Goal: Task Accomplishment & Management: Manage account settings

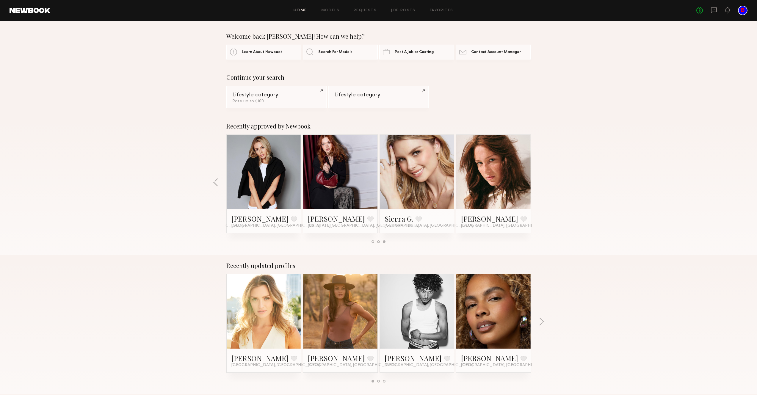
scroll to position [173, 0]
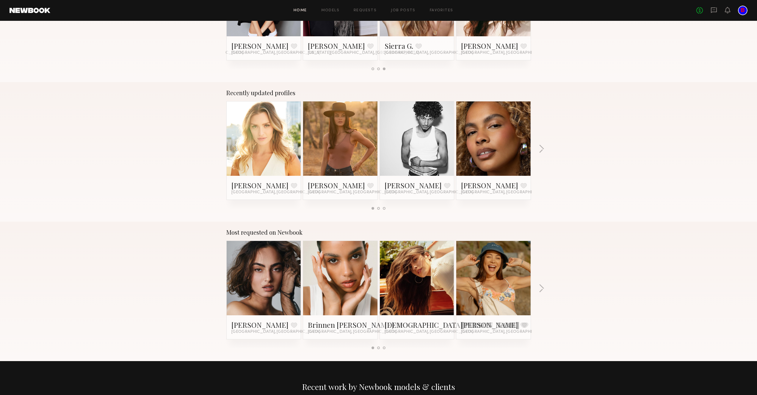
click at [417, 280] on link at bounding box center [417, 278] width 36 height 74
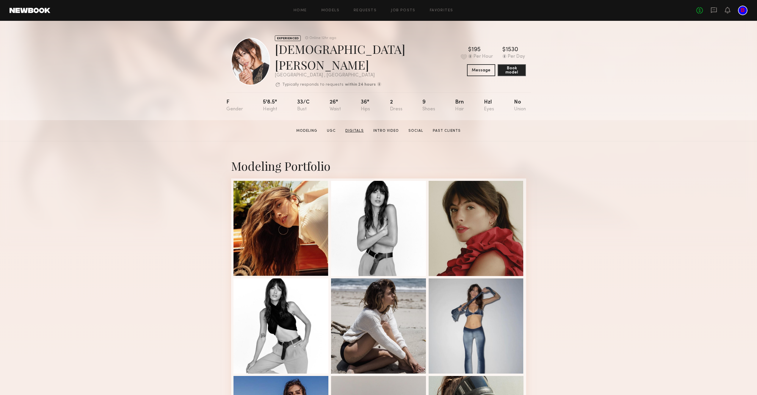
click at [350, 128] on link "Digitals" at bounding box center [354, 130] width 23 height 5
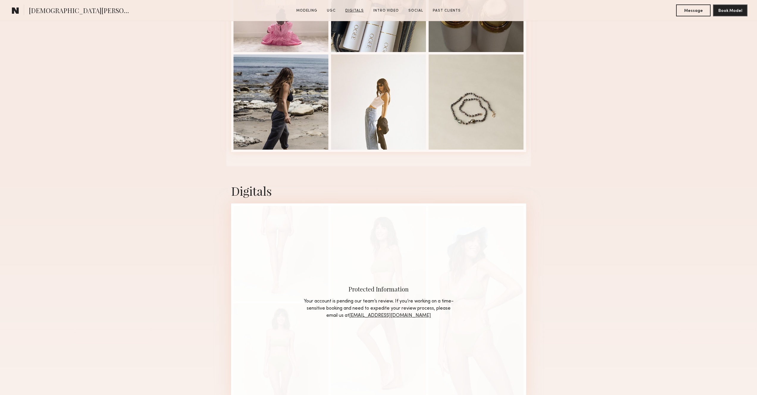
scroll to position [1148, 0]
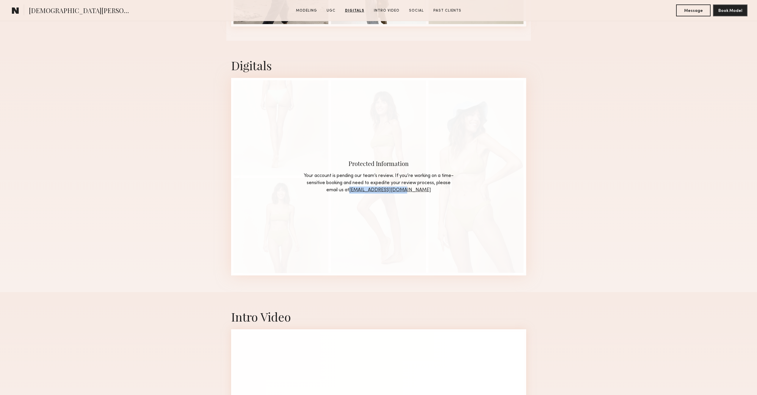
drag, startPoint x: 437, startPoint y: 185, endPoint x: 370, endPoint y: 185, distance: 66.9
click at [370, 185] on div "Your account is pending our team’s review. If you’re working on a time-sensitiv…" at bounding box center [379, 182] width 152 height 21
copy link "HQ@newbookmodels.com"
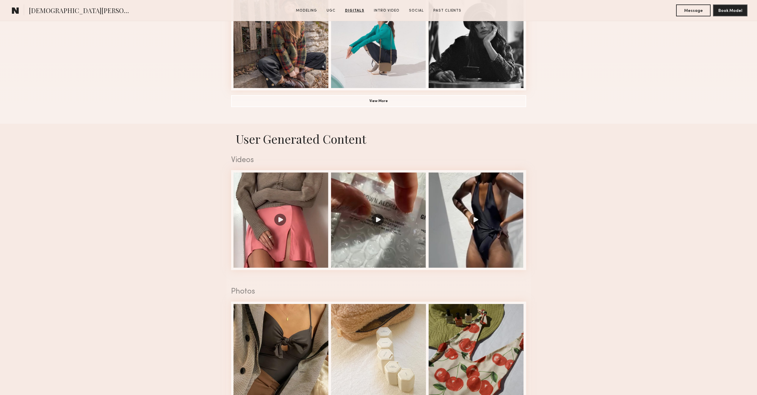
scroll to position [0, 0]
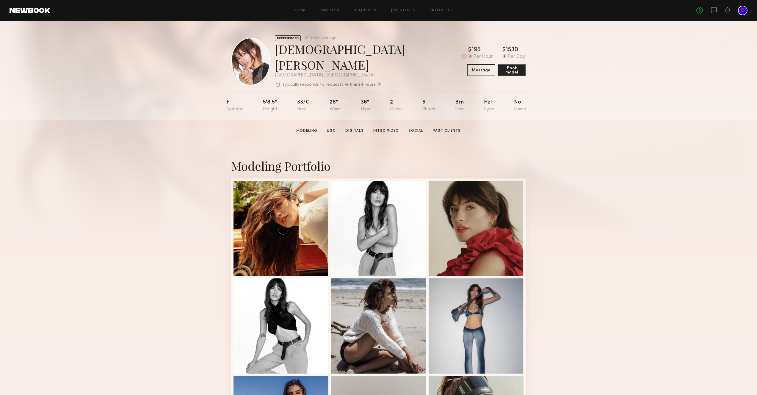
click at [740, 8] on div at bounding box center [743, 11] width 10 height 10
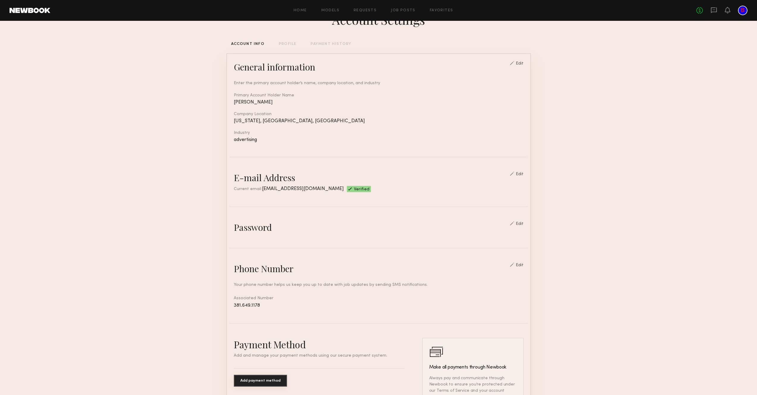
scroll to position [68, 0]
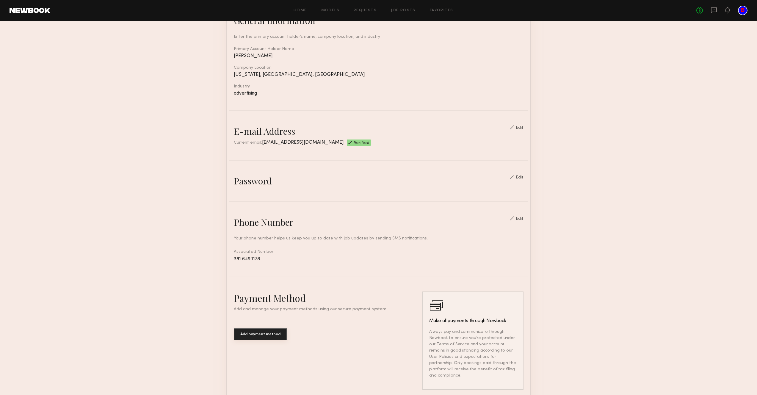
click at [265, 181] on div "Password" at bounding box center [253, 181] width 38 height 12
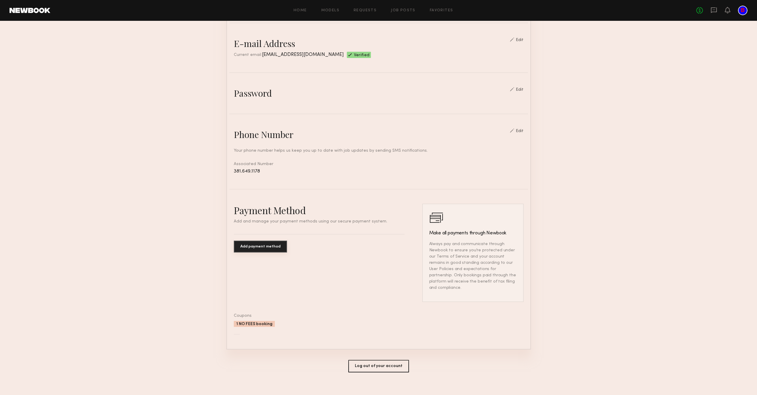
click at [261, 244] on button "Add payment method" at bounding box center [260, 246] width 53 height 12
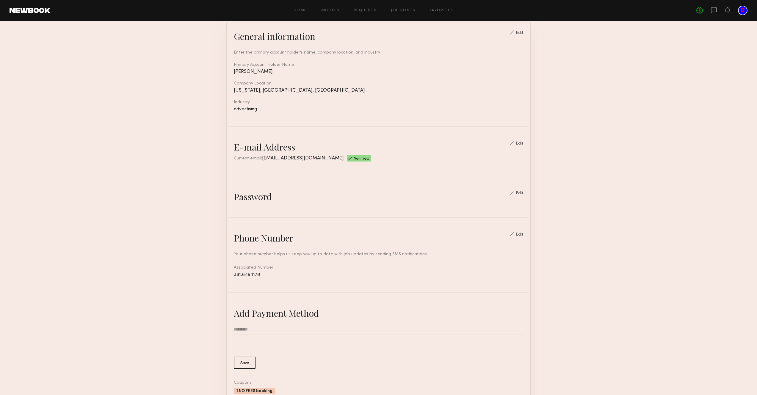
scroll to position [0, 0]
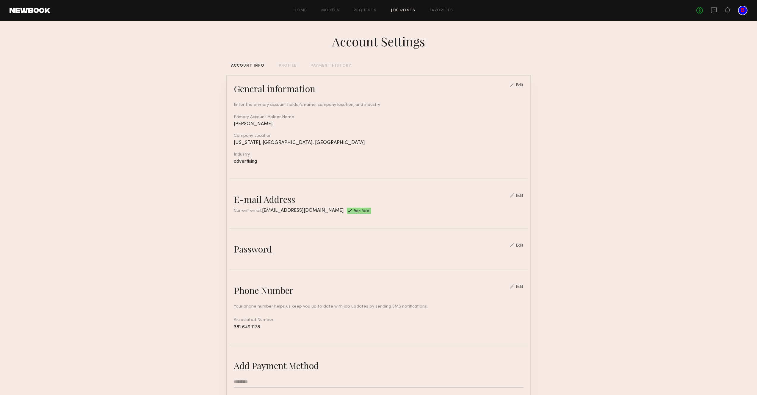
click at [402, 11] on link "Job Posts" at bounding box center [403, 11] width 25 height 4
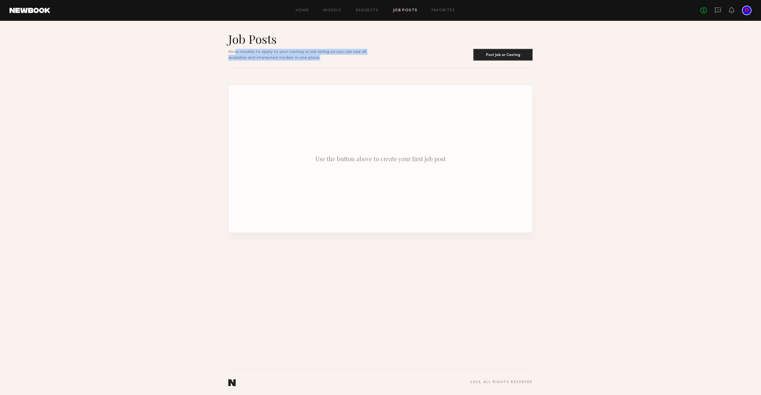
drag, startPoint x: 243, startPoint y: 51, endPoint x: 299, endPoint y: 58, distance: 55.9
click at [296, 58] on div "Allow models to apply to your casting or job listing so you can see all availab…" at bounding box center [304, 55] width 152 height 12
click at [299, 58] on div "Allow models to apply to your casting or job listing so you can see all availab…" at bounding box center [304, 55] width 152 height 12
click at [511, 54] on button "Post Job or Casting" at bounding box center [502, 54] width 59 height 12
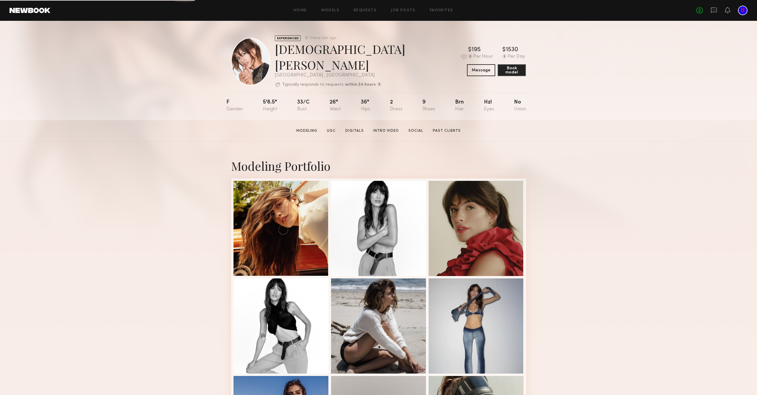
click at [30, 13] on link at bounding box center [30, 10] width 41 height 5
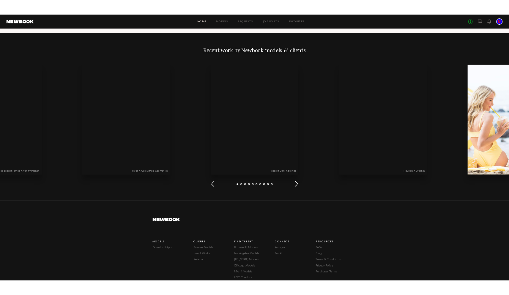
scroll to position [687, 0]
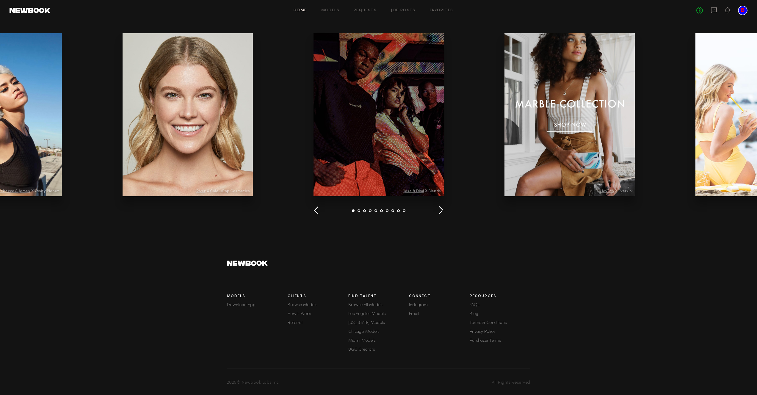
click at [419, 304] on link "Instagram" at bounding box center [439, 305] width 61 height 4
